Goal: Navigation & Orientation: Find specific page/section

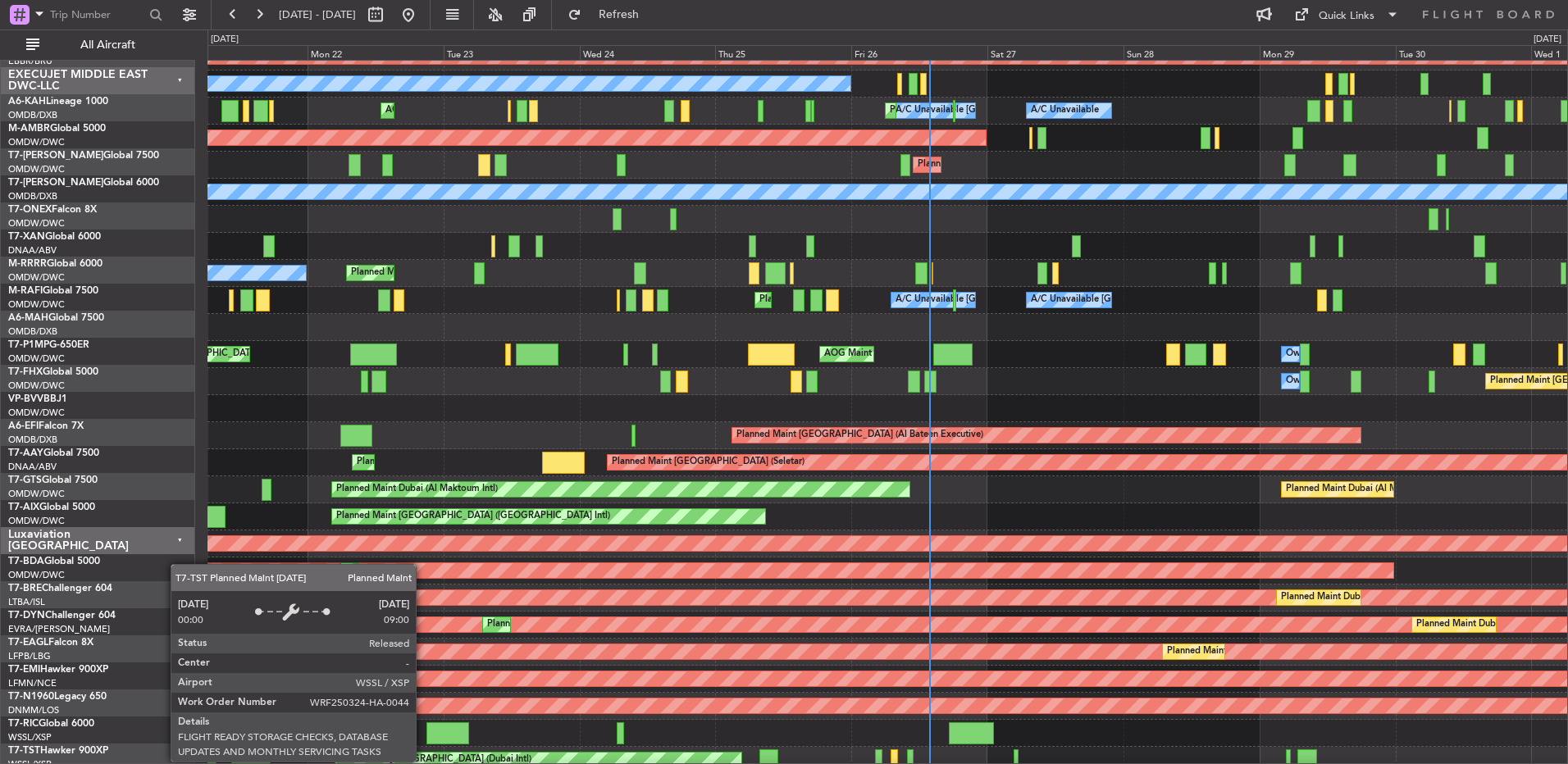
scroll to position [1207, 0]
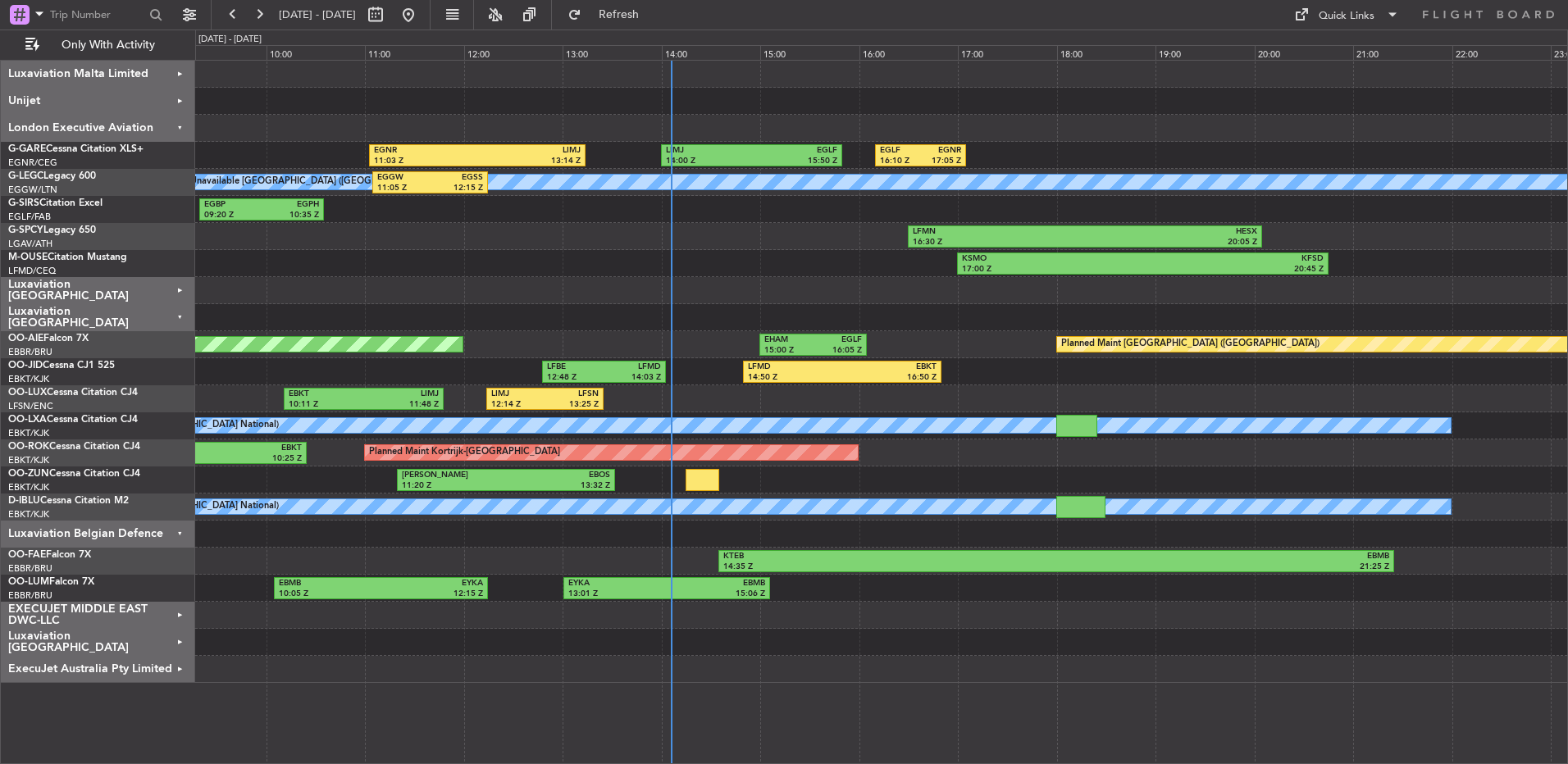
click at [794, 323] on div at bounding box center [881, 318] width 1372 height 27
